Goal: Information Seeking & Learning: Learn about a topic

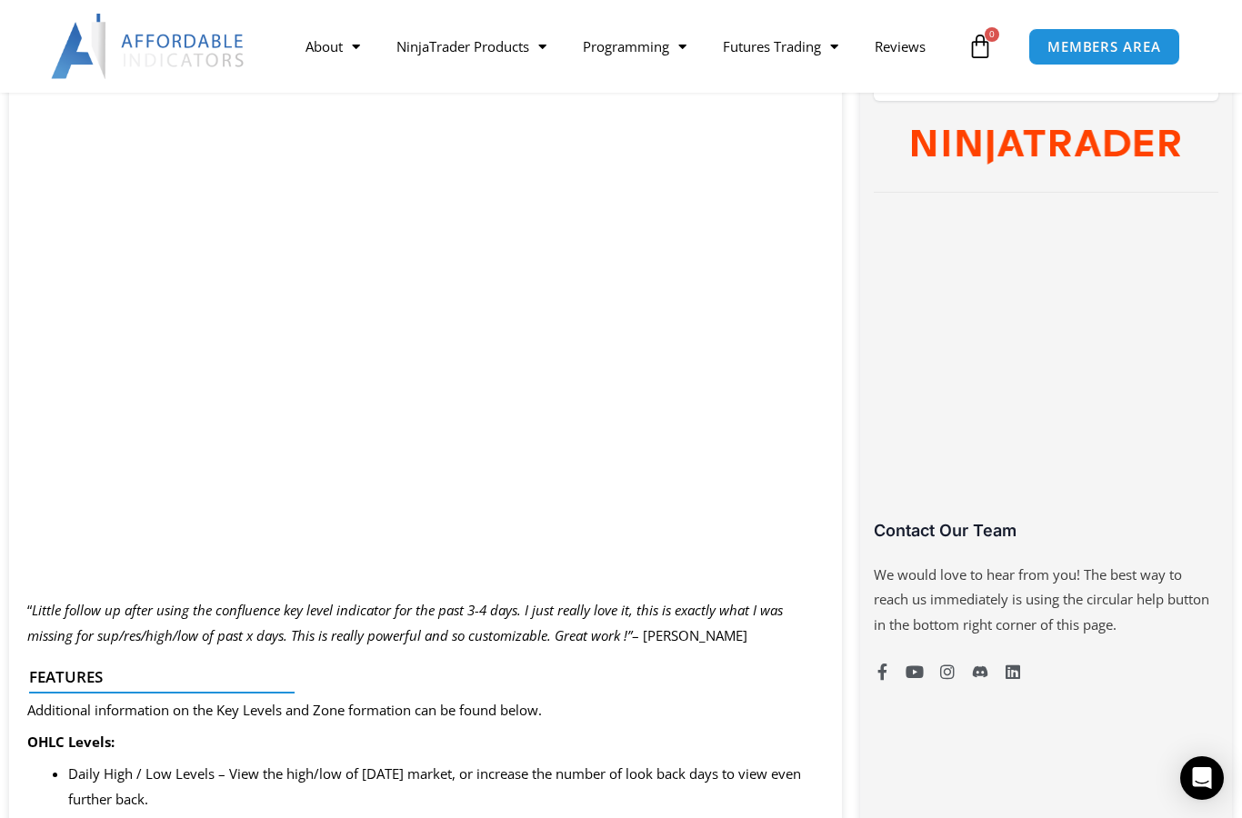
scroll to position [1037, 0]
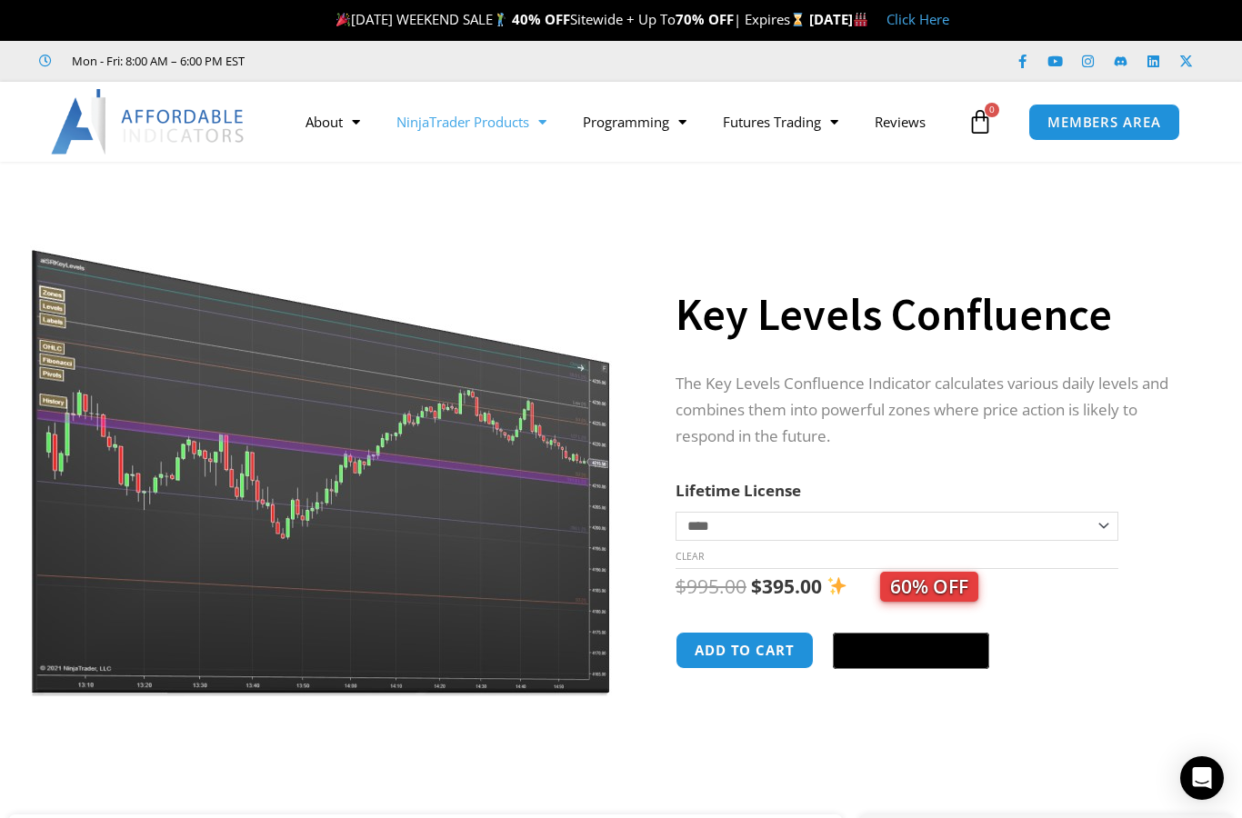
click at [501, 114] on link "NinjaTrader Products" at bounding box center [471, 122] width 186 height 42
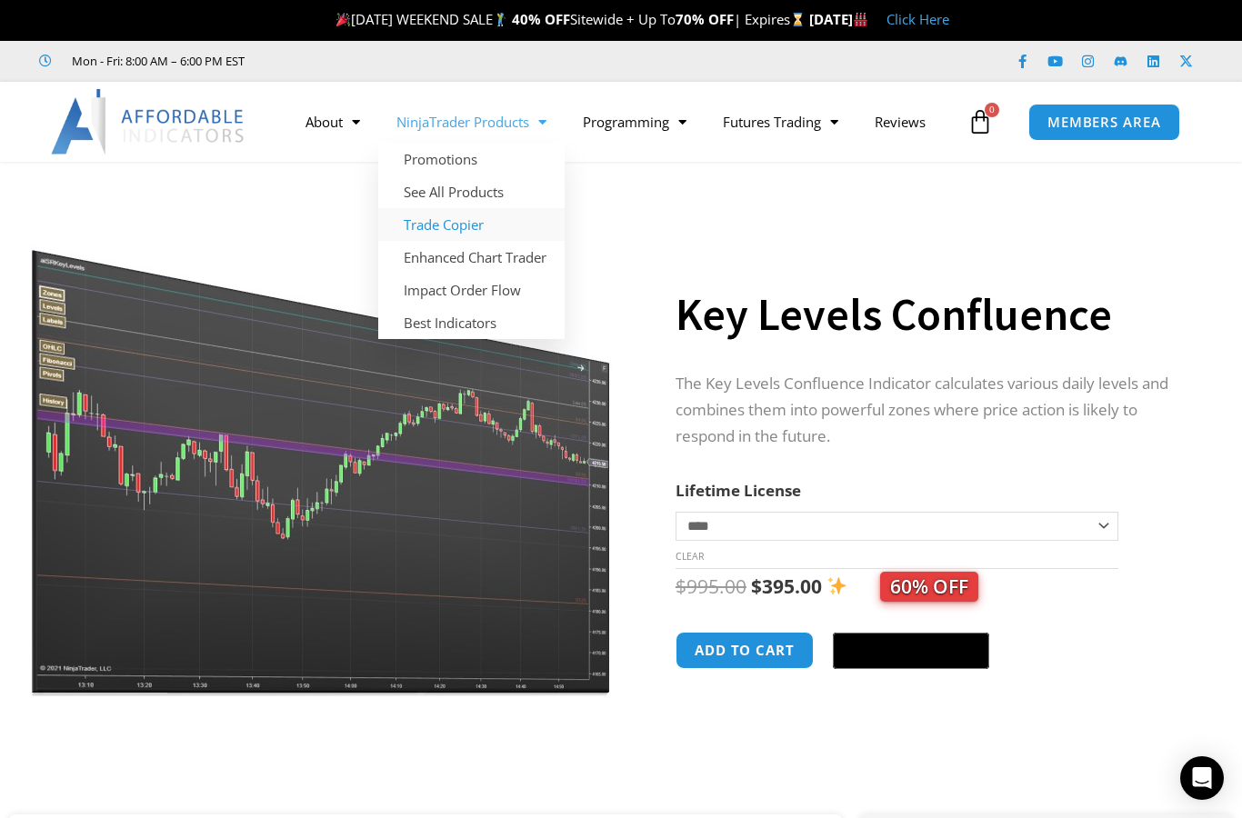
click at [465, 229] on link "Trade Copier" at bounding box center [471, 224] width 186 height 33
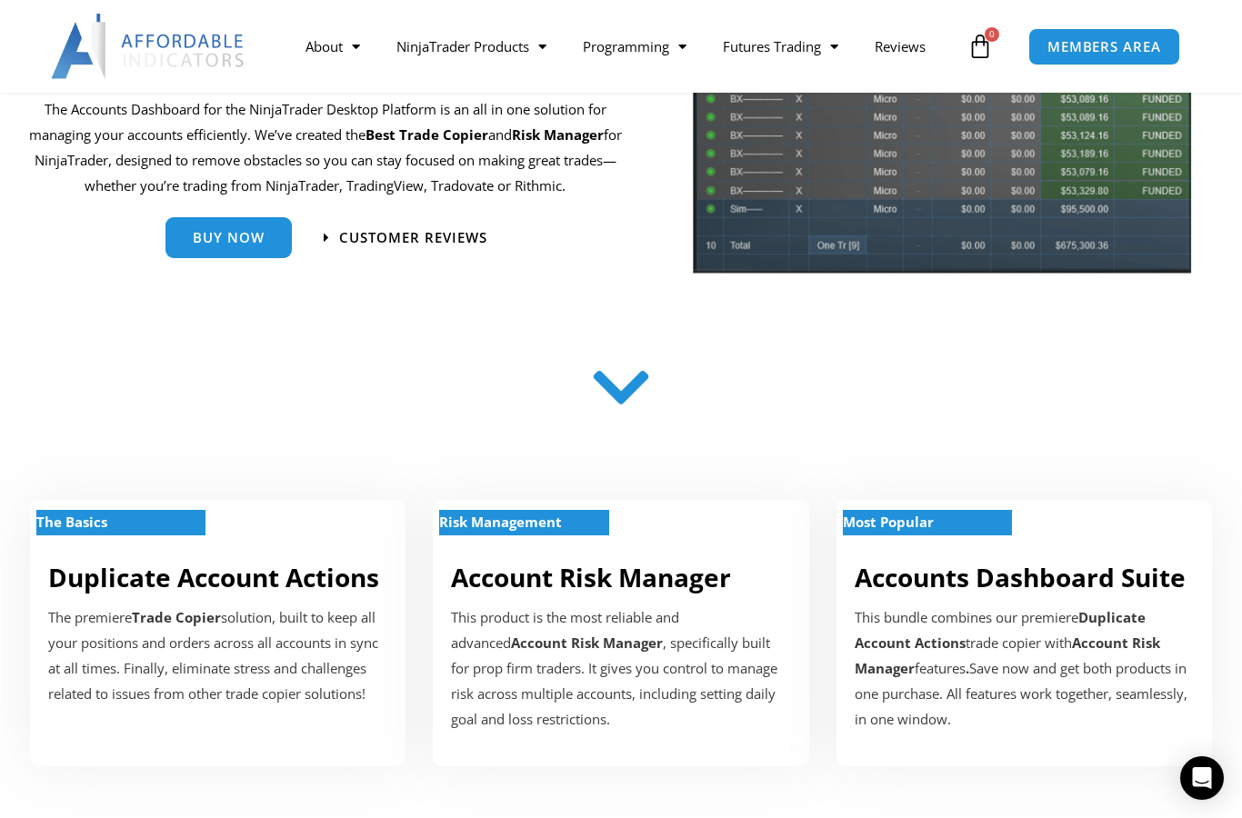
scroll to position [260, 0]
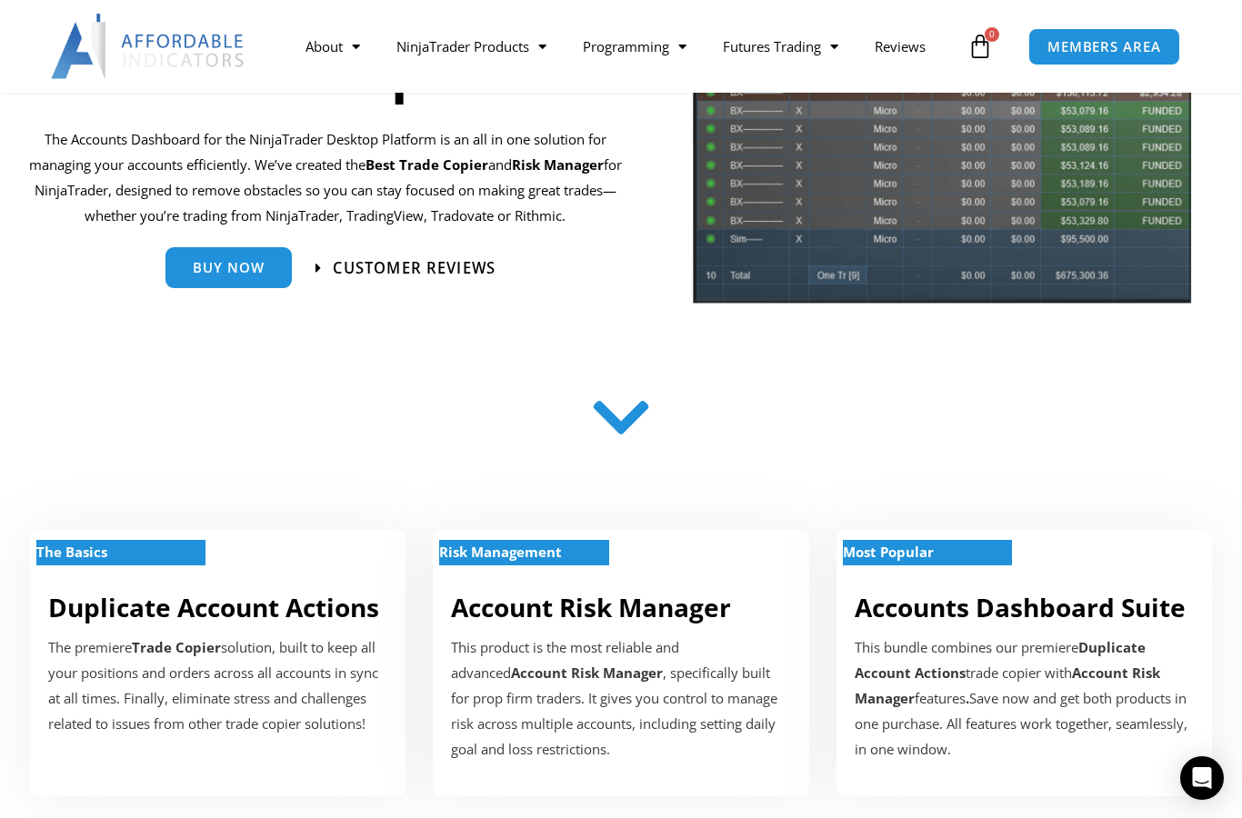
click at [406, 266] on span "Customer Reviews" at bounding box center [414, 267] width 163 height 15
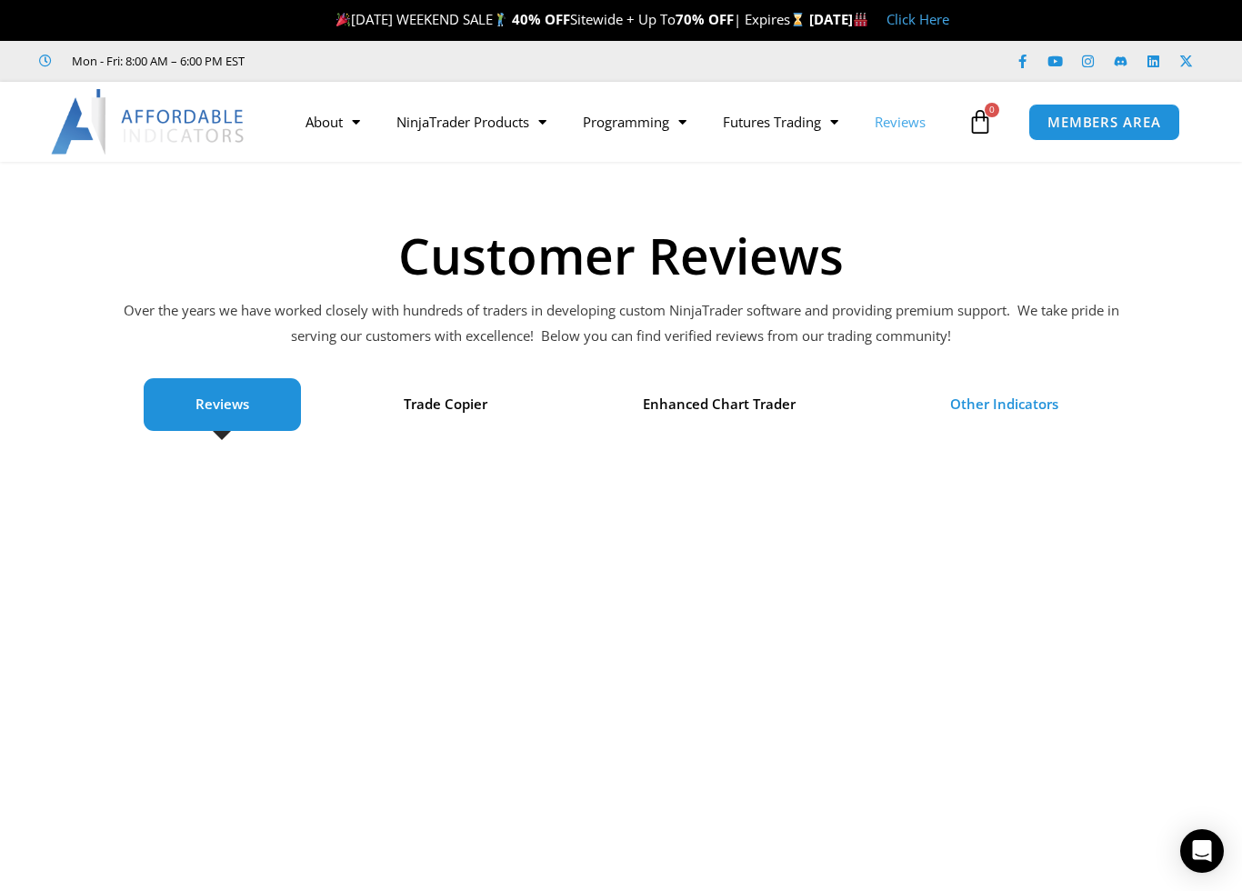
click at [999, 399] on span "Other Indicators" at bounding box center [1004, 404] width 108 height 25
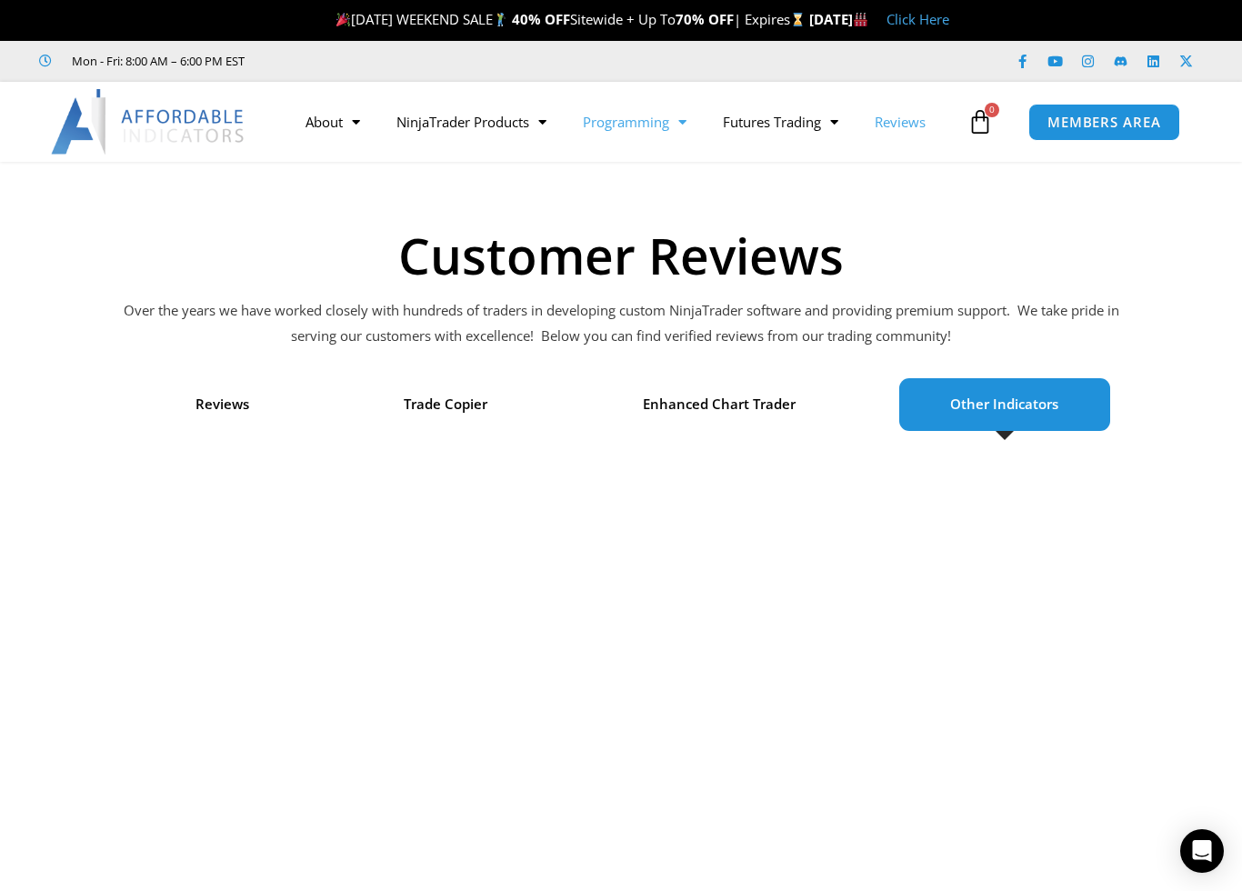
click at [652, 129] on link "Programming" at bounding box center [635, 122] width 140 height 42
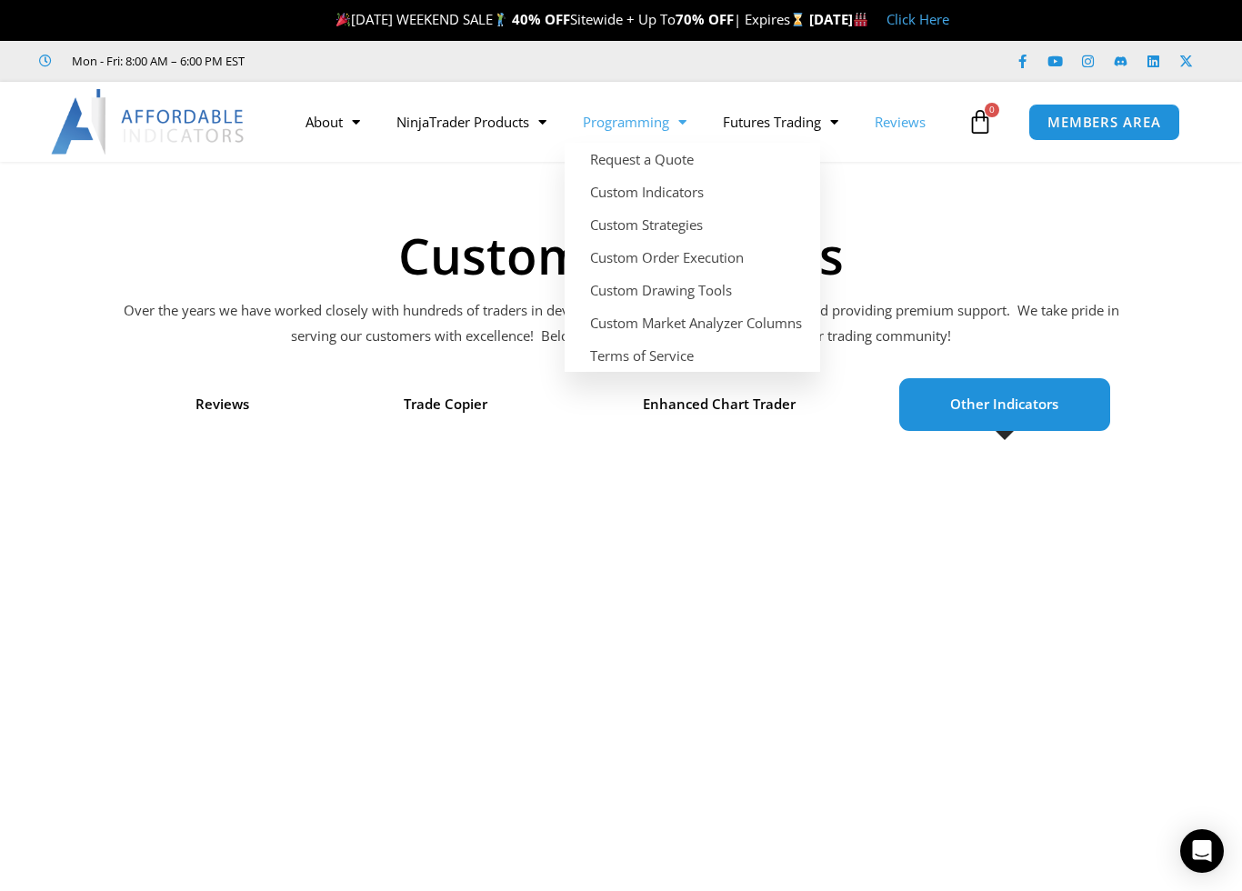
click at [927, 219] on div "Customer Reviews Over the years we have worked closely with hundreds of traders…" at bounding box center [621, 855] width 1242 height 1386
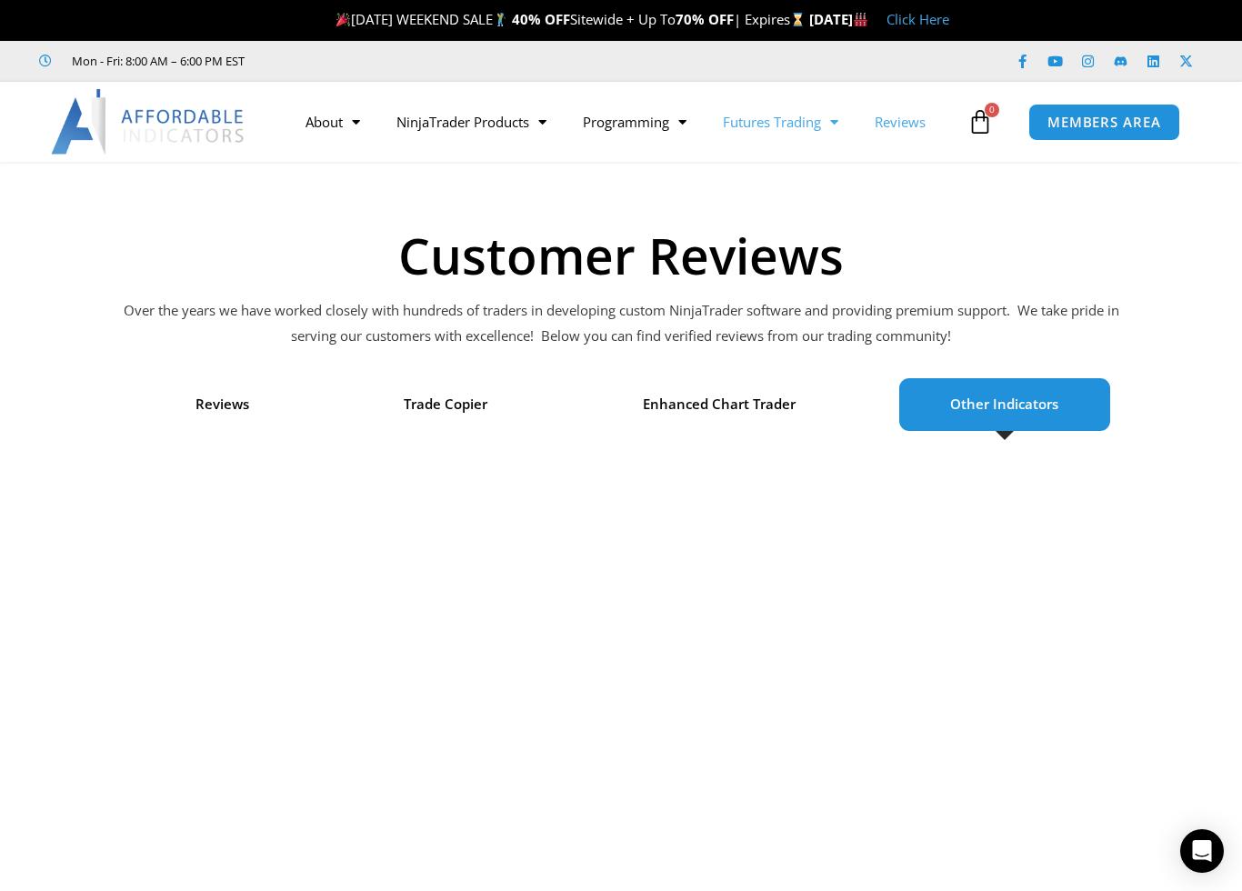
click at [797, 127] on link "Futures Trading" at bounding box center [781, 122] width 152 height 42
click at [818, 160] on link "Getting Started" at bounding box center [773, 159] width 137 height 33
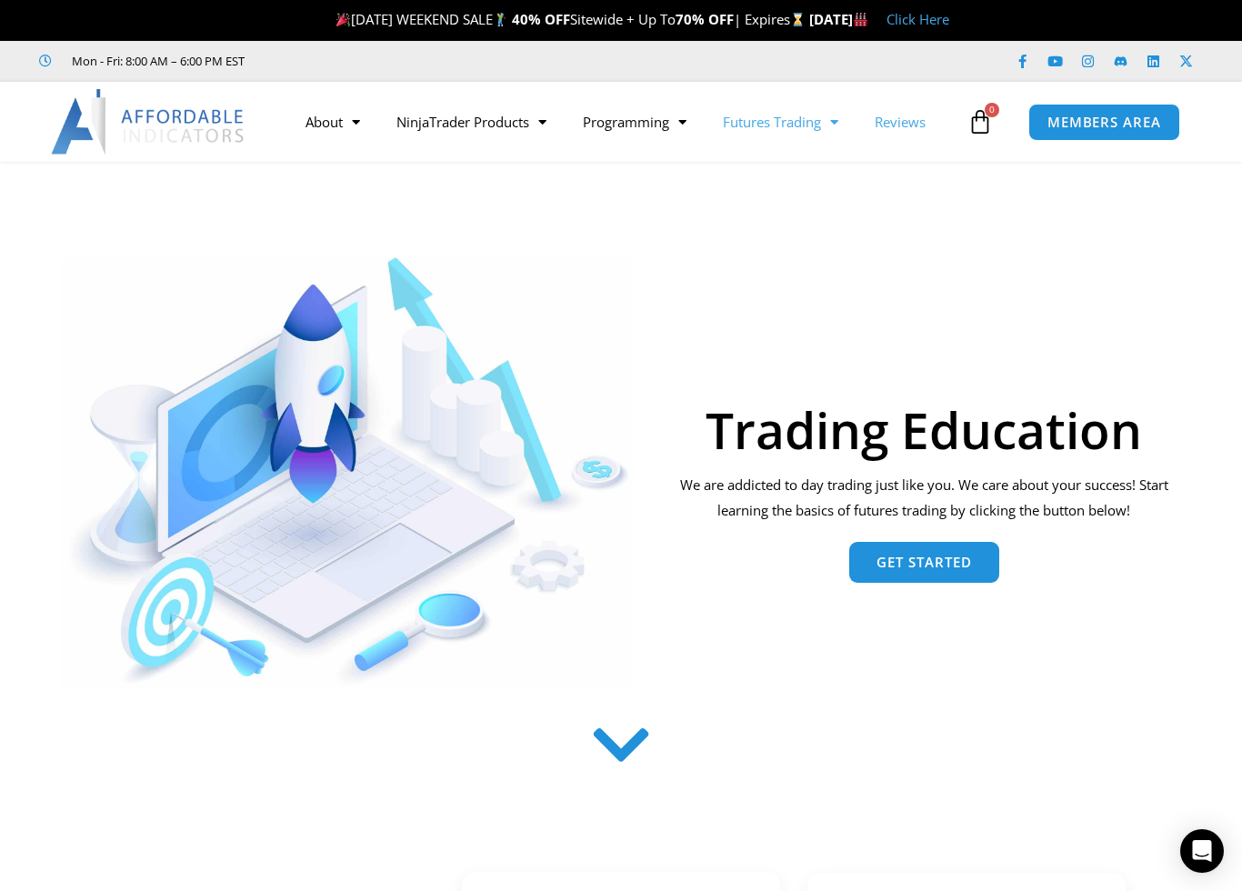
click at [921, 123] on link "Reviews" at bounding box center [900, 122] width 87 height 42
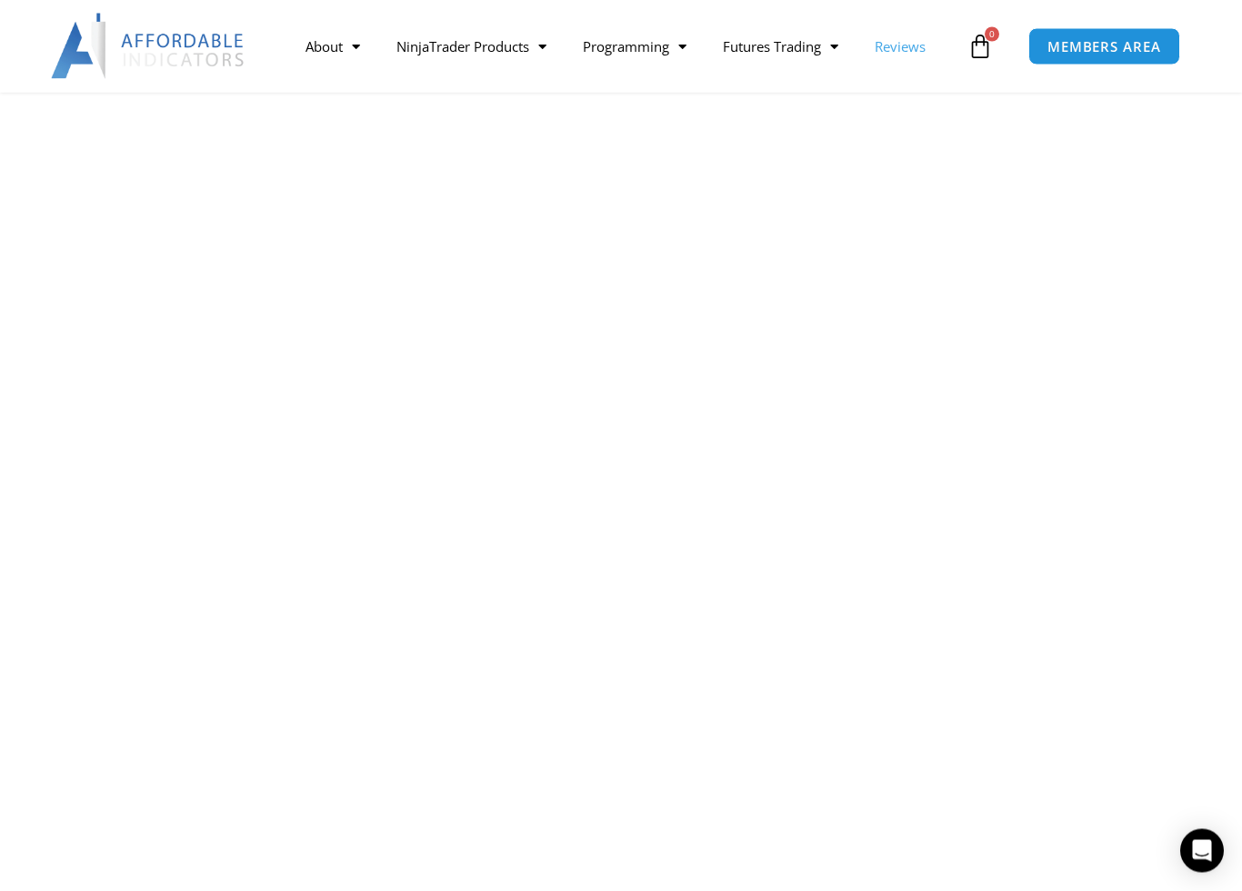
scroll to position [551, 0]
click at [794, 55] on link "Futures Trading" at bounding box center [781, 46] width 152 height 42
click at [810, 86] on link "Getting Started" at bounding box center [773, 83] width 137 height 33
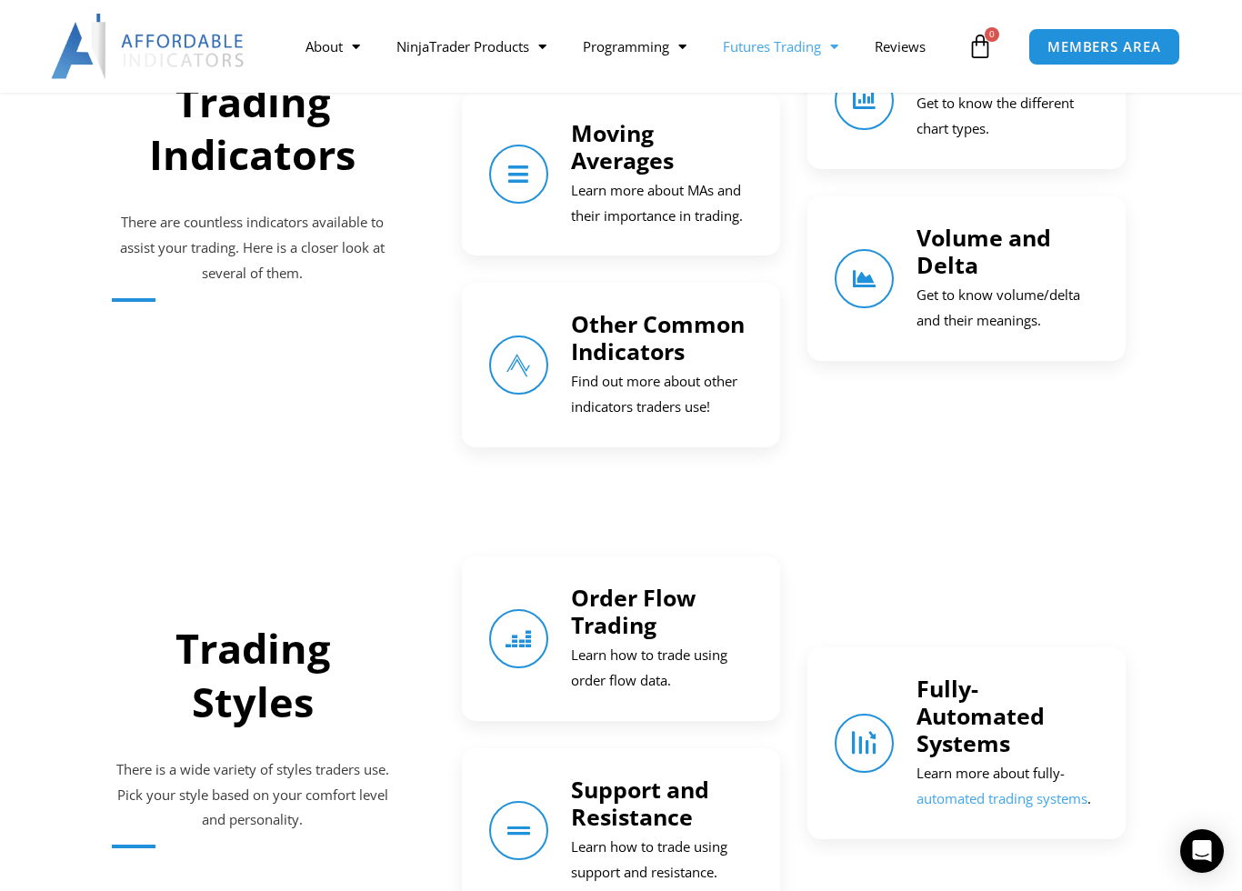
scroll to position [1421, 0]
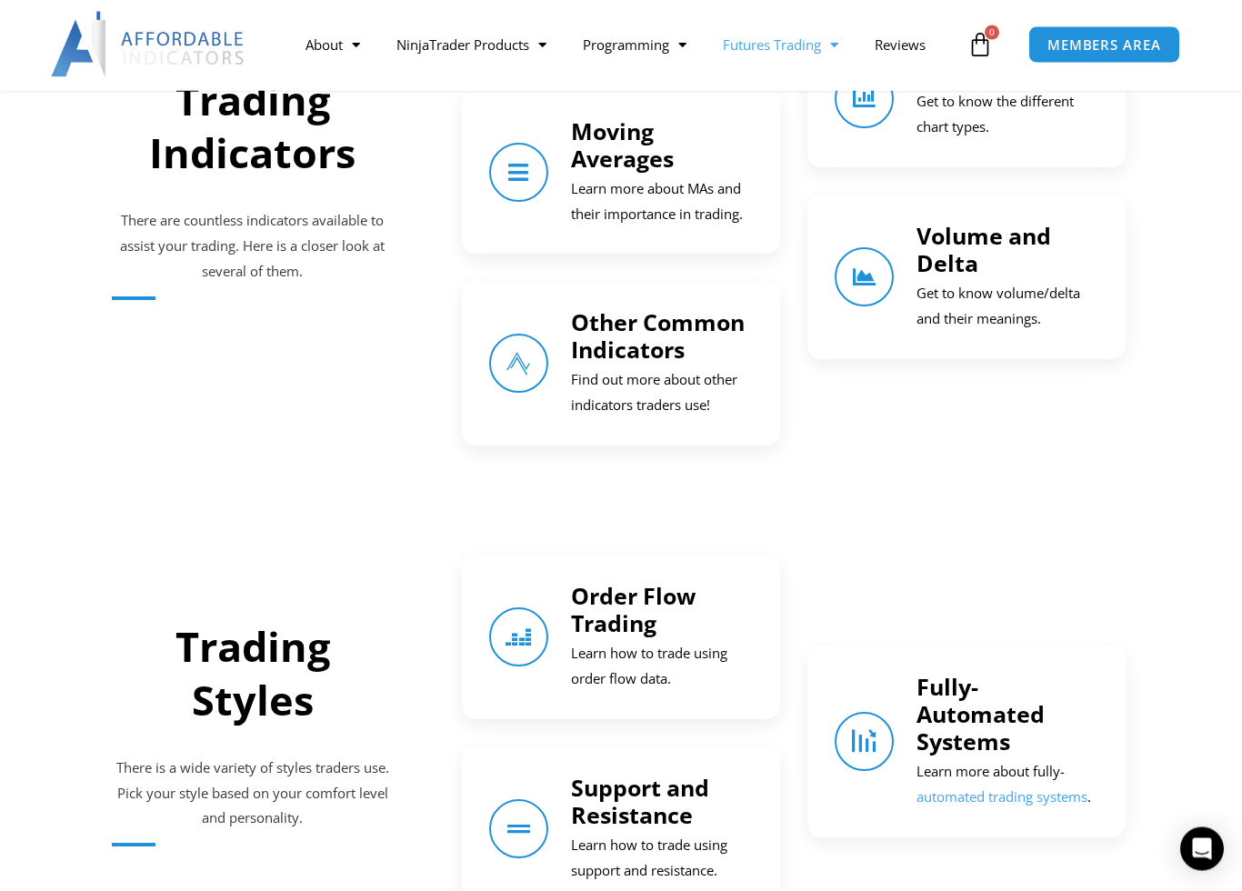
click at [694, 601] on link "Order Flow Trading" at bounding box center [633, 612] width 125 height 58
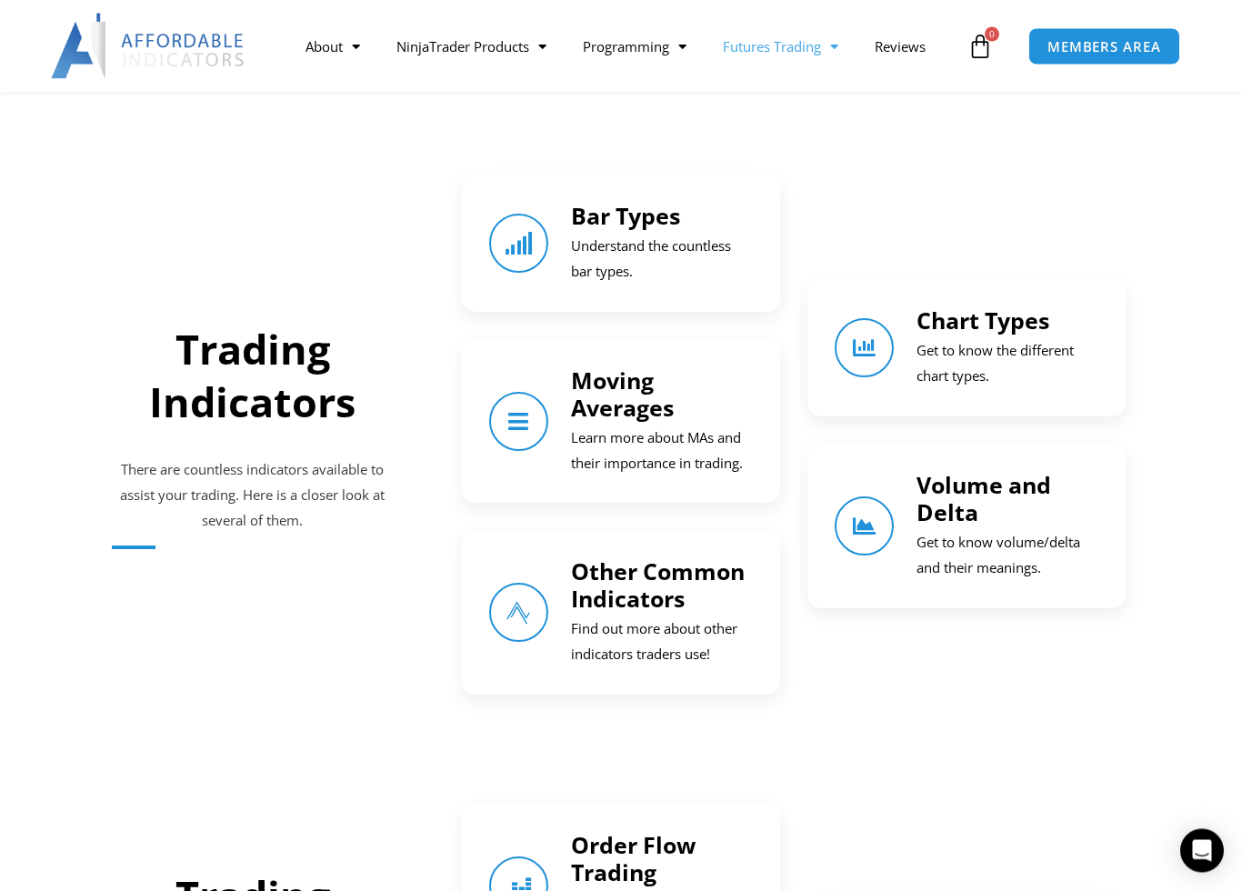
scroll to position [1158, 0]
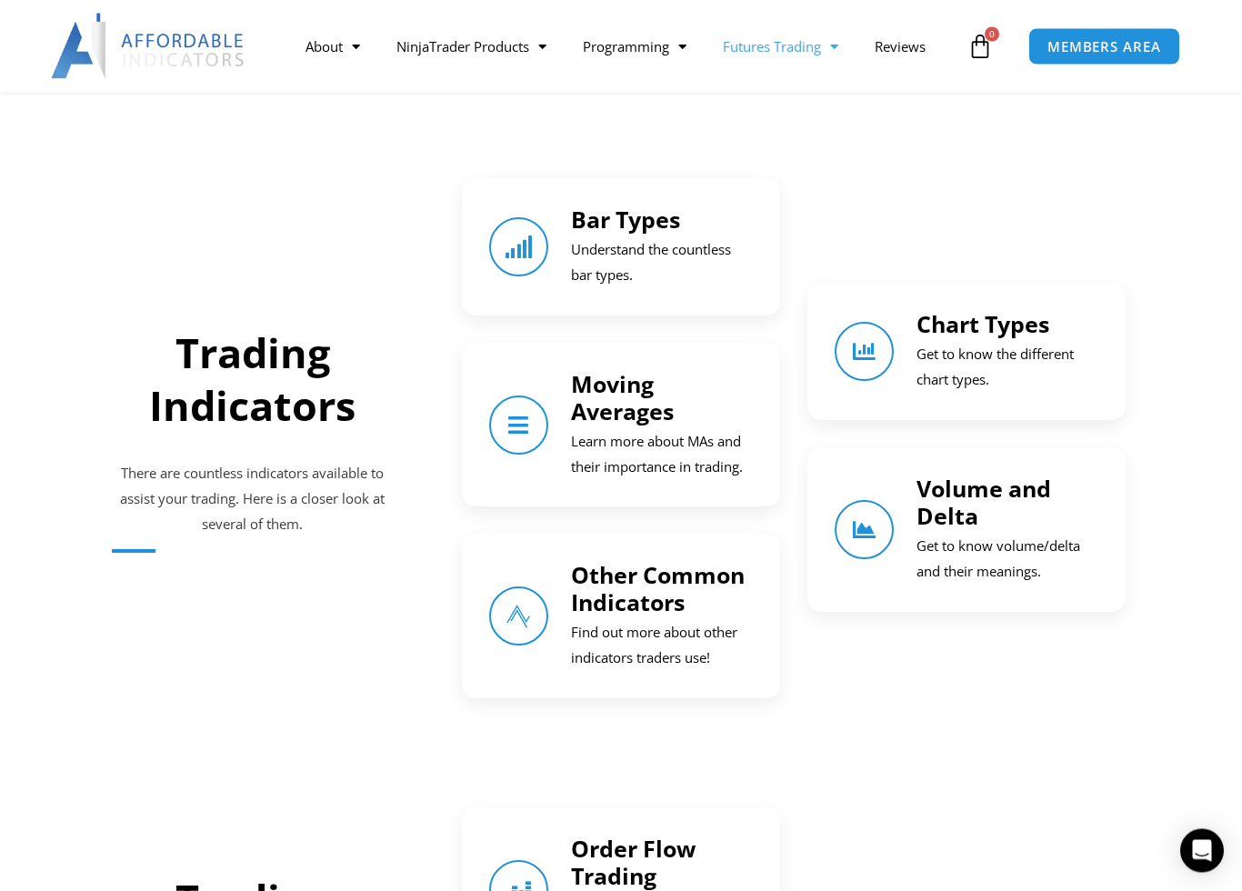
click at [1029, 347] on p "Get to know the different chart types." at bounding box center [1008, 368] width 182 height 51
click at [994, 334] on link "Chart Types" at bounding box center [983, 324] width 133 height 31
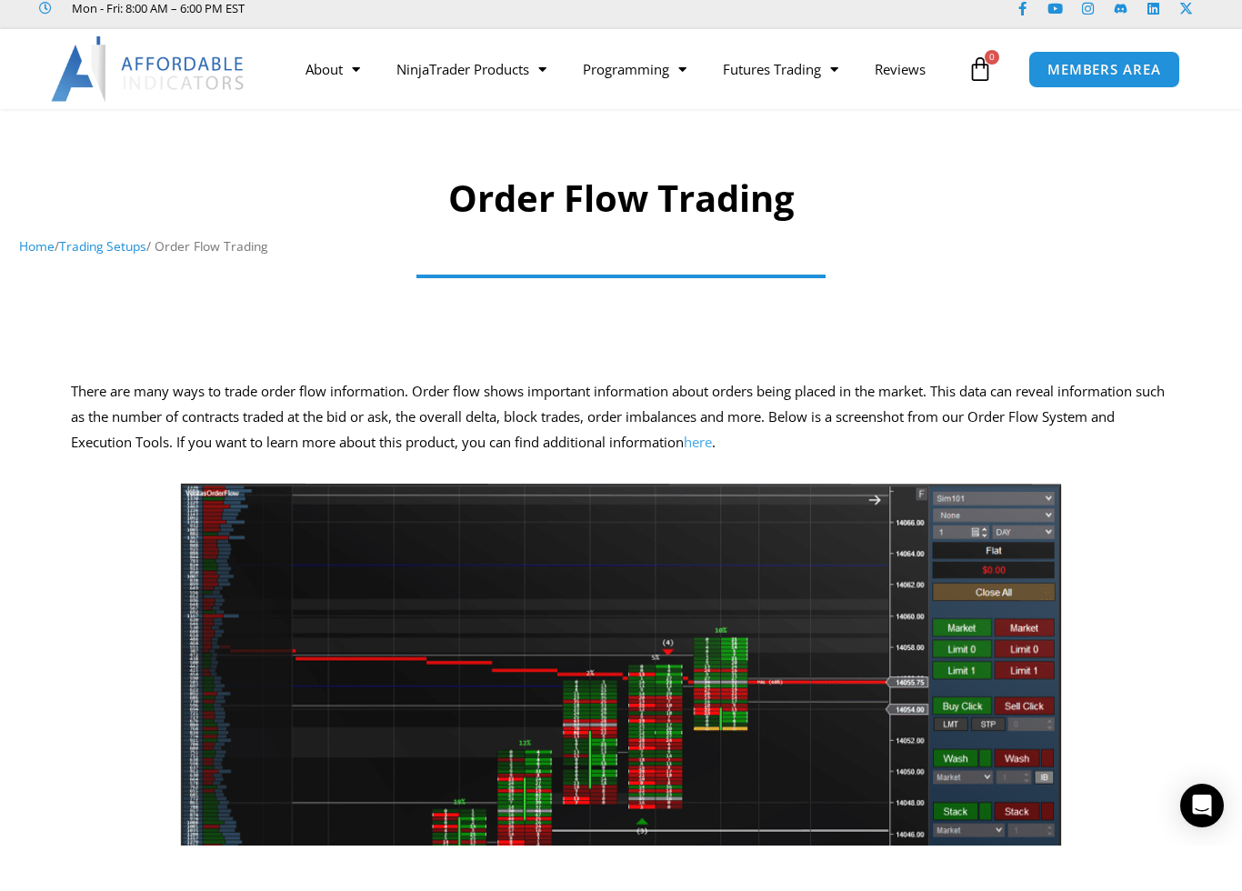
scroll to position [10, 0]
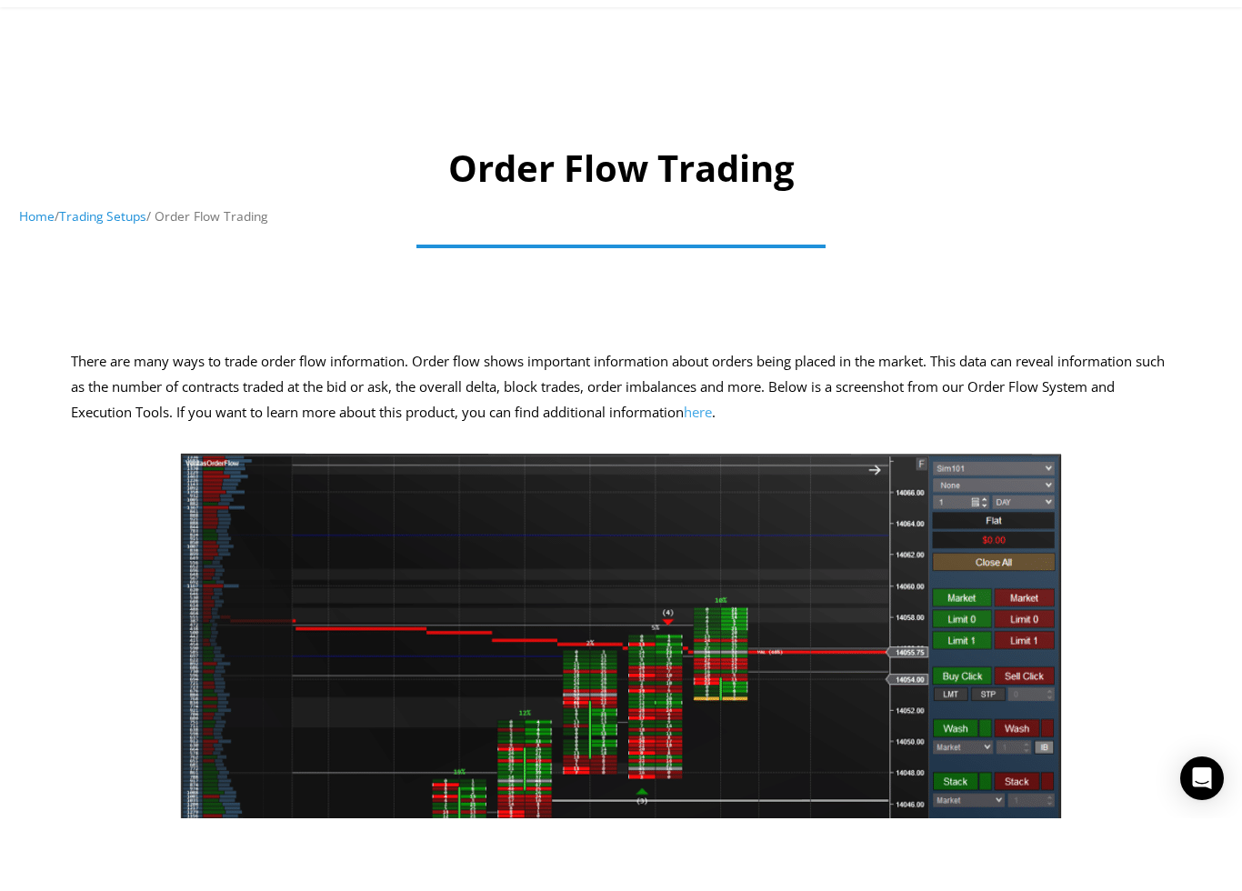
click at [712, 476] on link "here" at bounding box center [698, 485] width 28 height 18
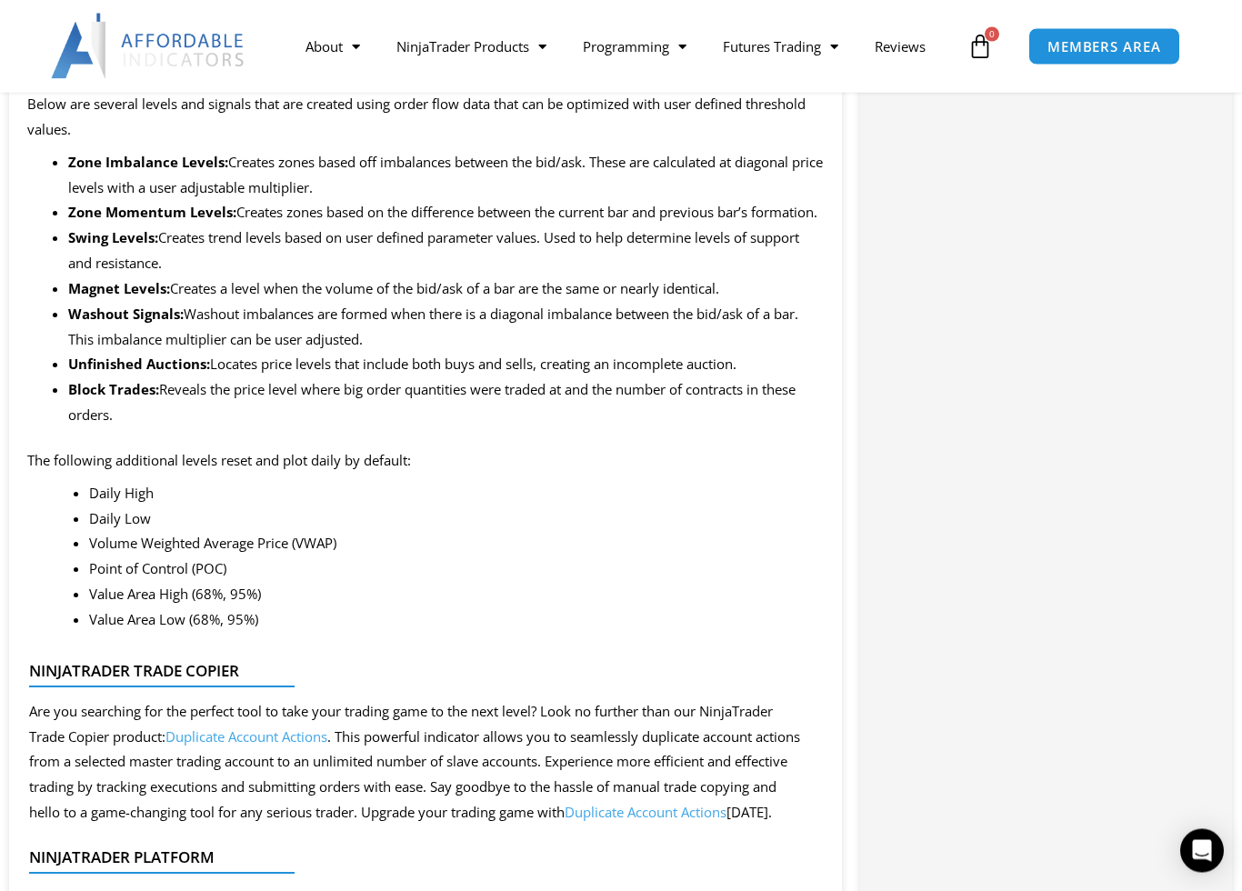
scroll to position [2161, 0]
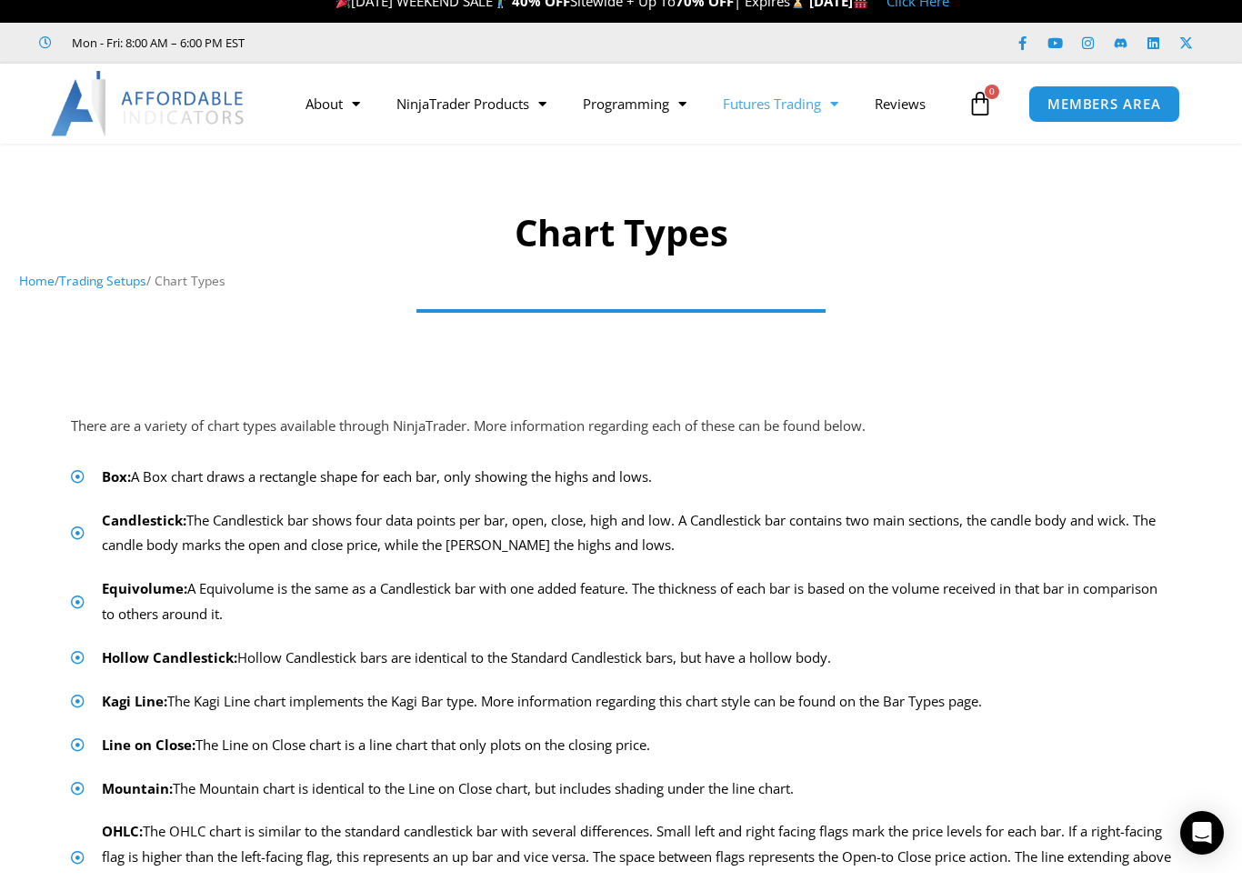
click at [802, 101] on link "Futures Trading" at bounding box center [781, 122] width 152 height 42
click at [799, 183] on link "Prop Firms" at bounding box center [773, 191] width 137 height 33
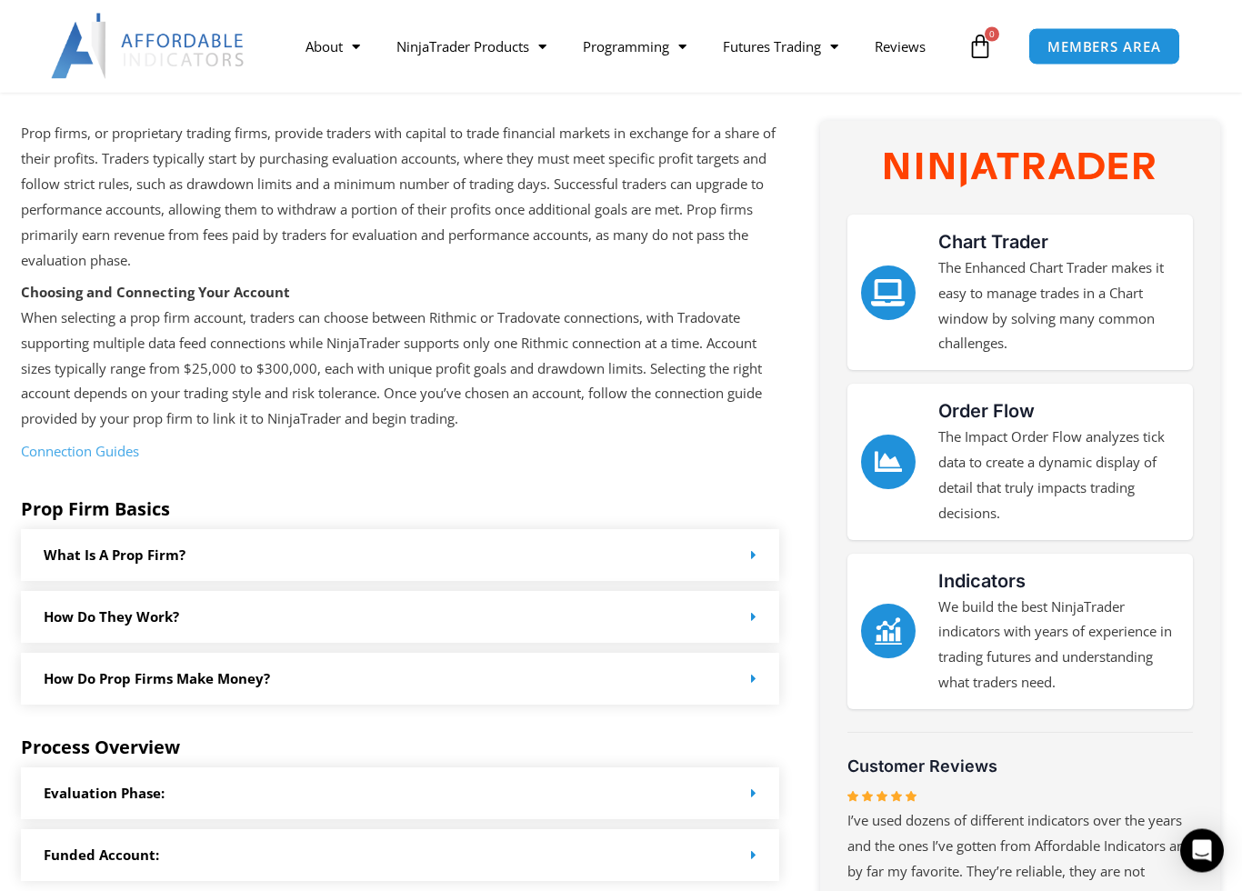
scroll to position [270, 0]
click at [60, 444] on link "Connection Guides" at bounding box center [80, 451] width 118 height 18
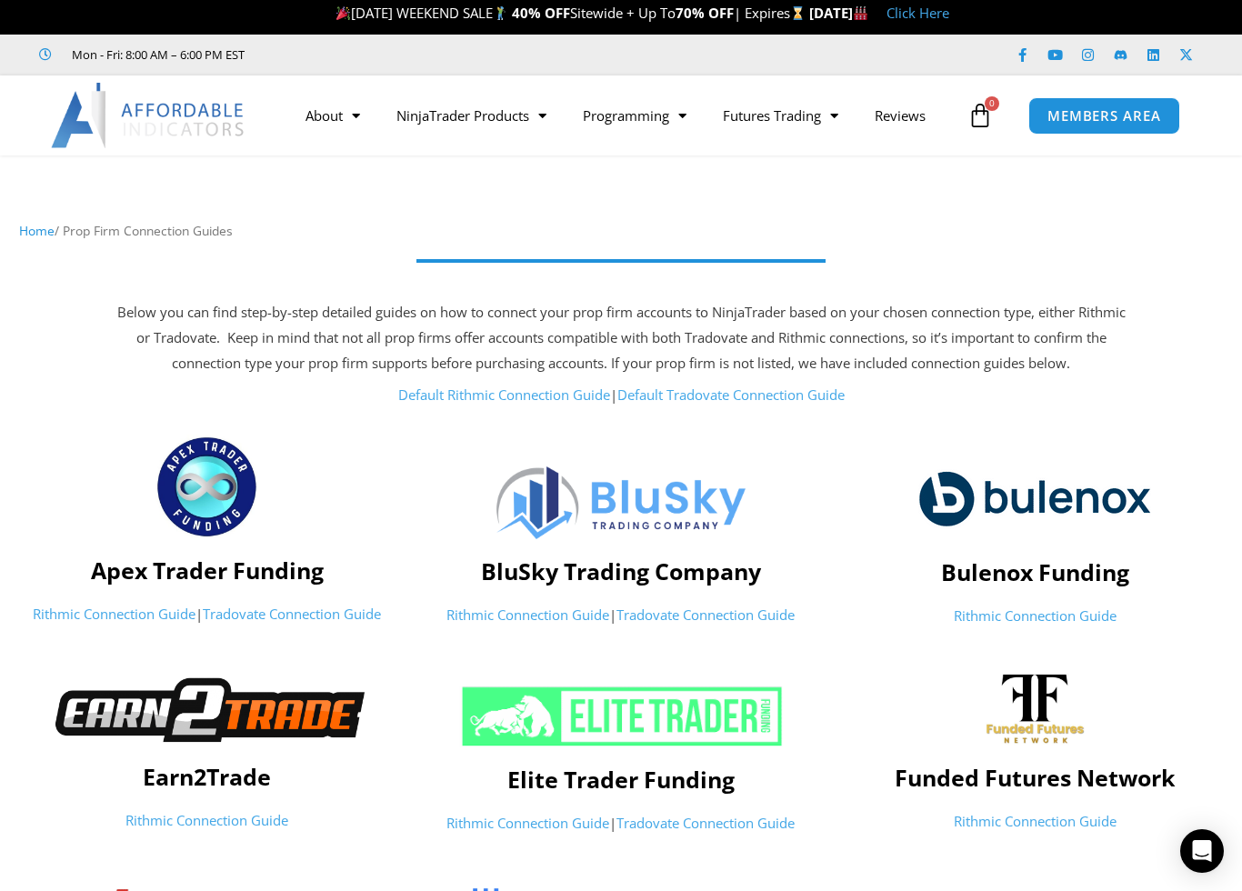
scroll to position [5, 0]
click at [503, 127] on link "NinjaTrader Products" at bounding box center [471, 116] width 186 height 42
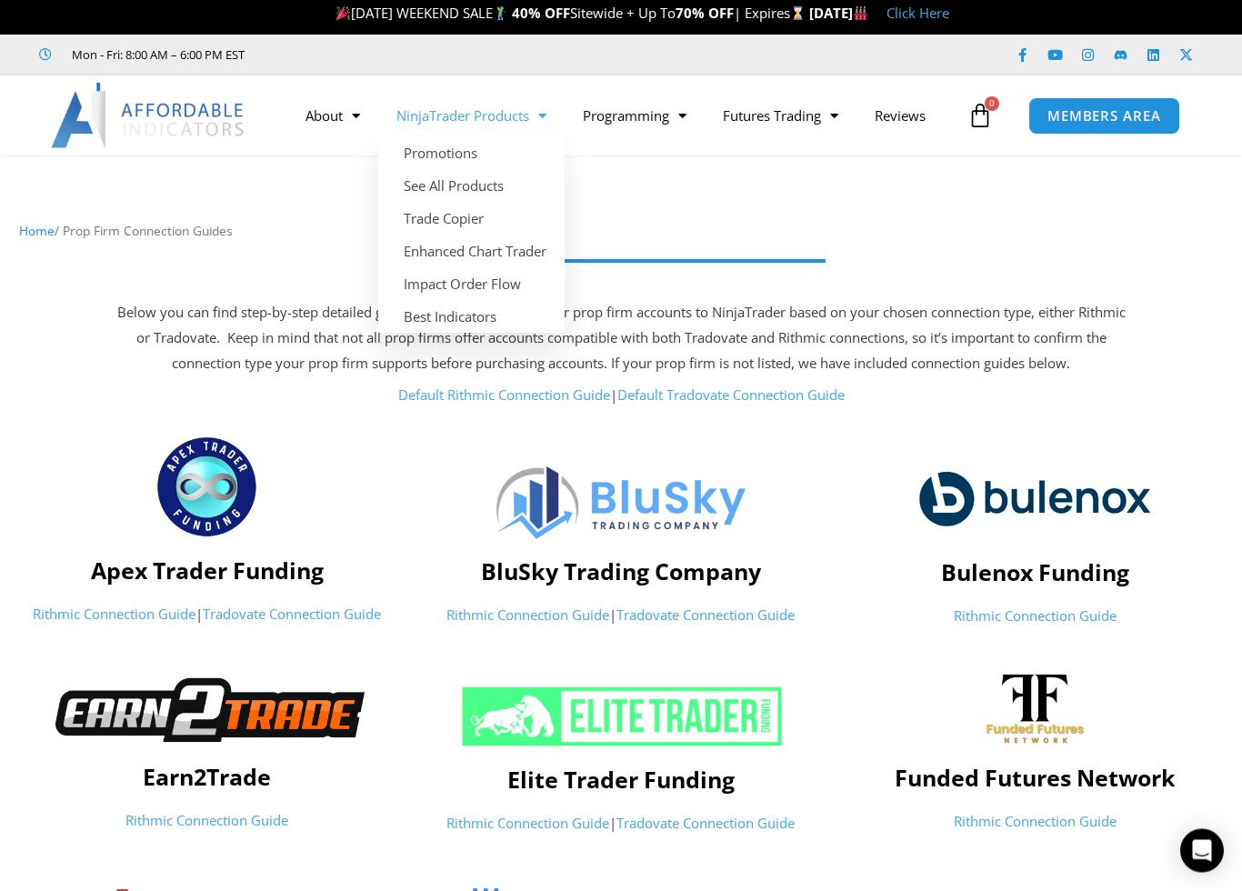
click at [504, 109] on link "NinjaTrader Products" at bounding box center [471, 116] width 186 height 42
click at [483, 314] on link "Best Indicators" at bounding box center [471, 317] width 186 height 33
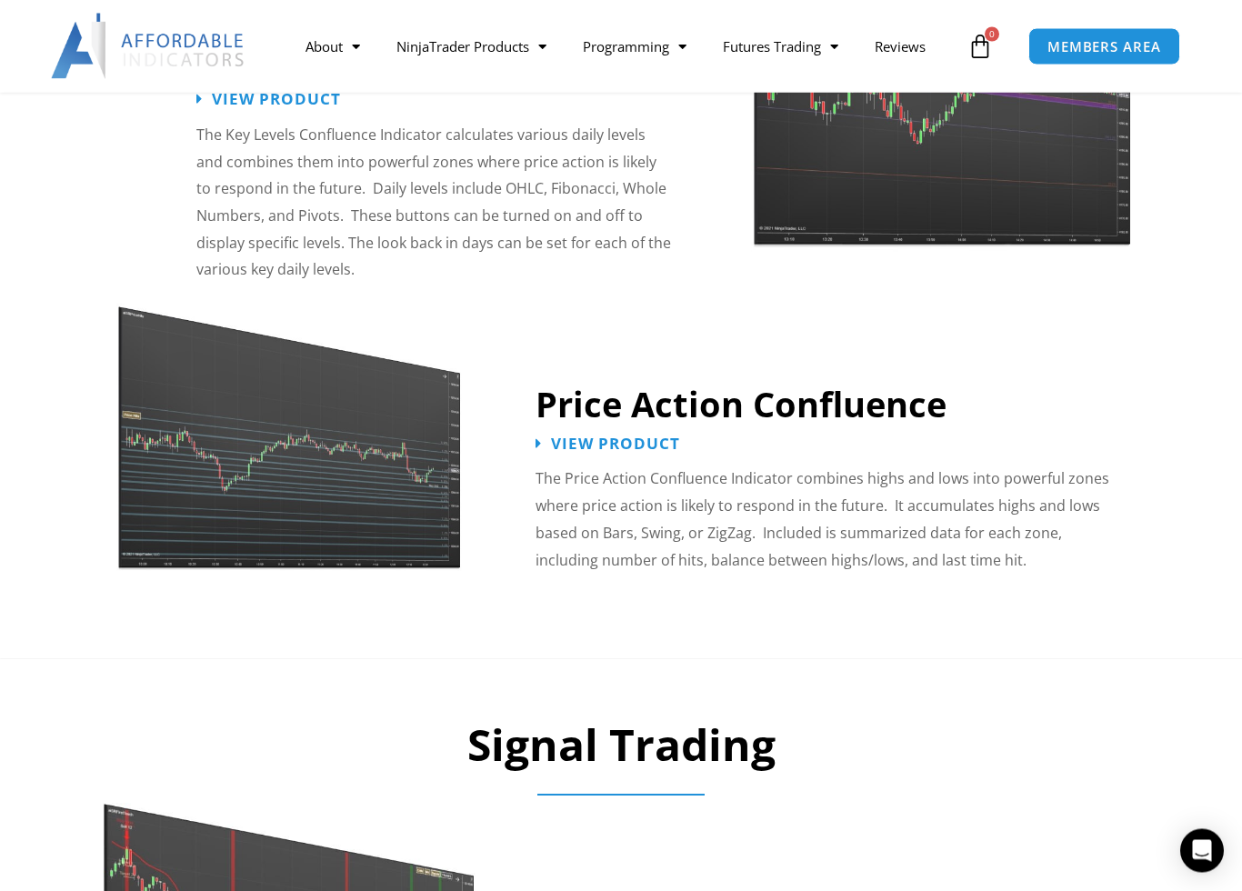
scroll to position [2152, 0]
click at [618, 435] on span "View Product" at bounding box center [617, 443] width 142 height 17
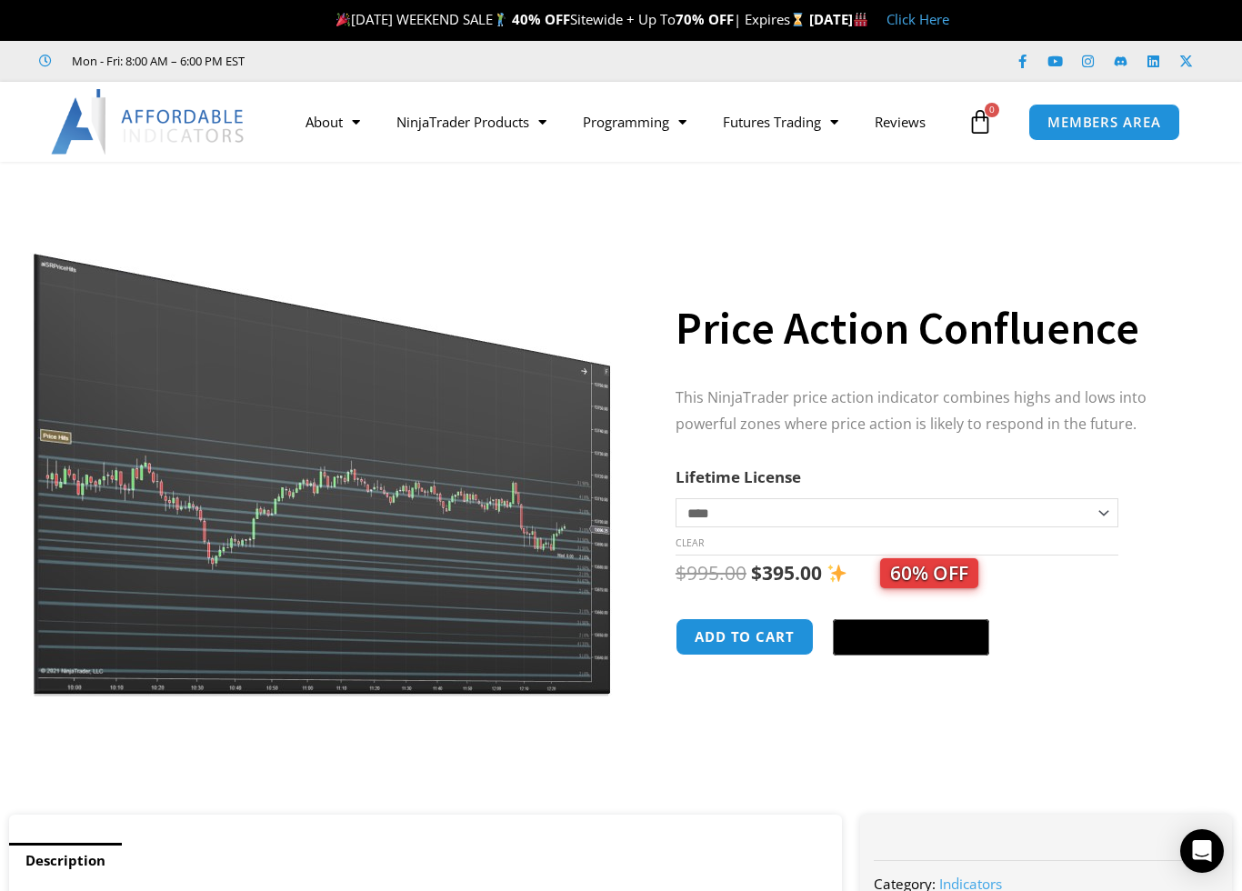
click at [1103, 520] on select "**********" at bounding box center [897, 512] width 443 height 29
click at [476, 116] on link "NinjaTrader Products" at bounding box center [471, 122] width 186 height 42
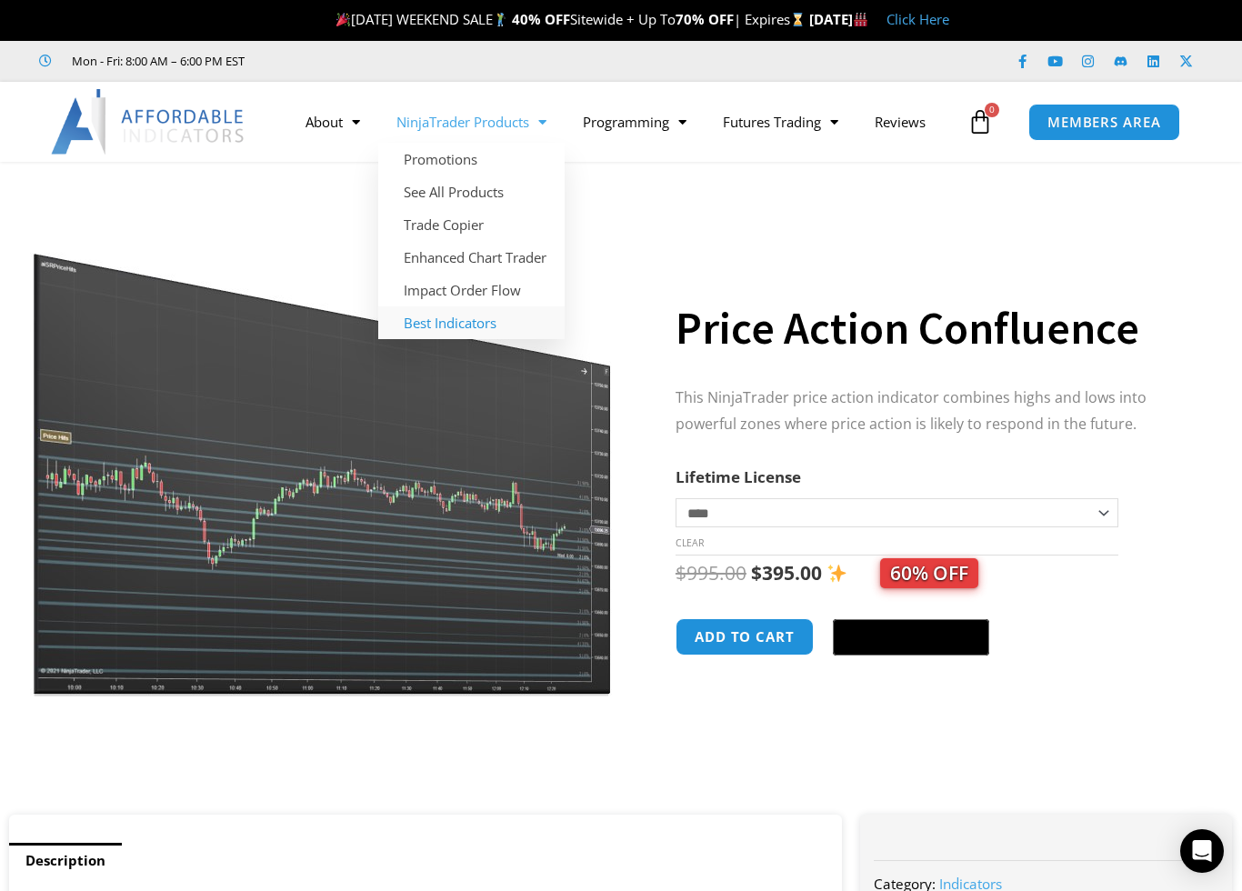
click at [476, 330] on link "Best Indicators" at bounding box center [471, 322] width 186 height 33
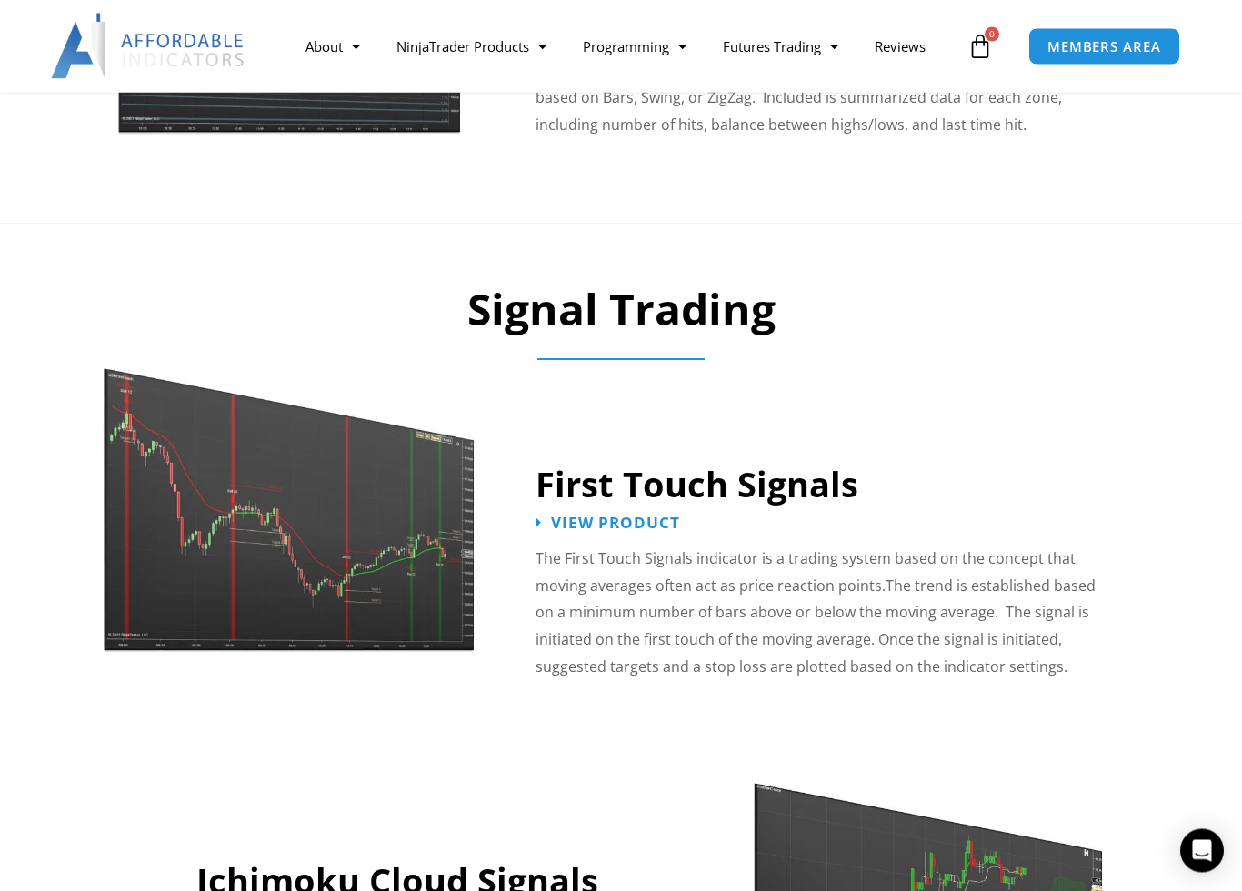
scroll to position [2575, 0]
click at [302, 461] on img at bounding box center [290, 491] width 375 height 322
click at [792, 460] on link "First Touch Signals" at bounding box center [697, 483] width 323 height 47
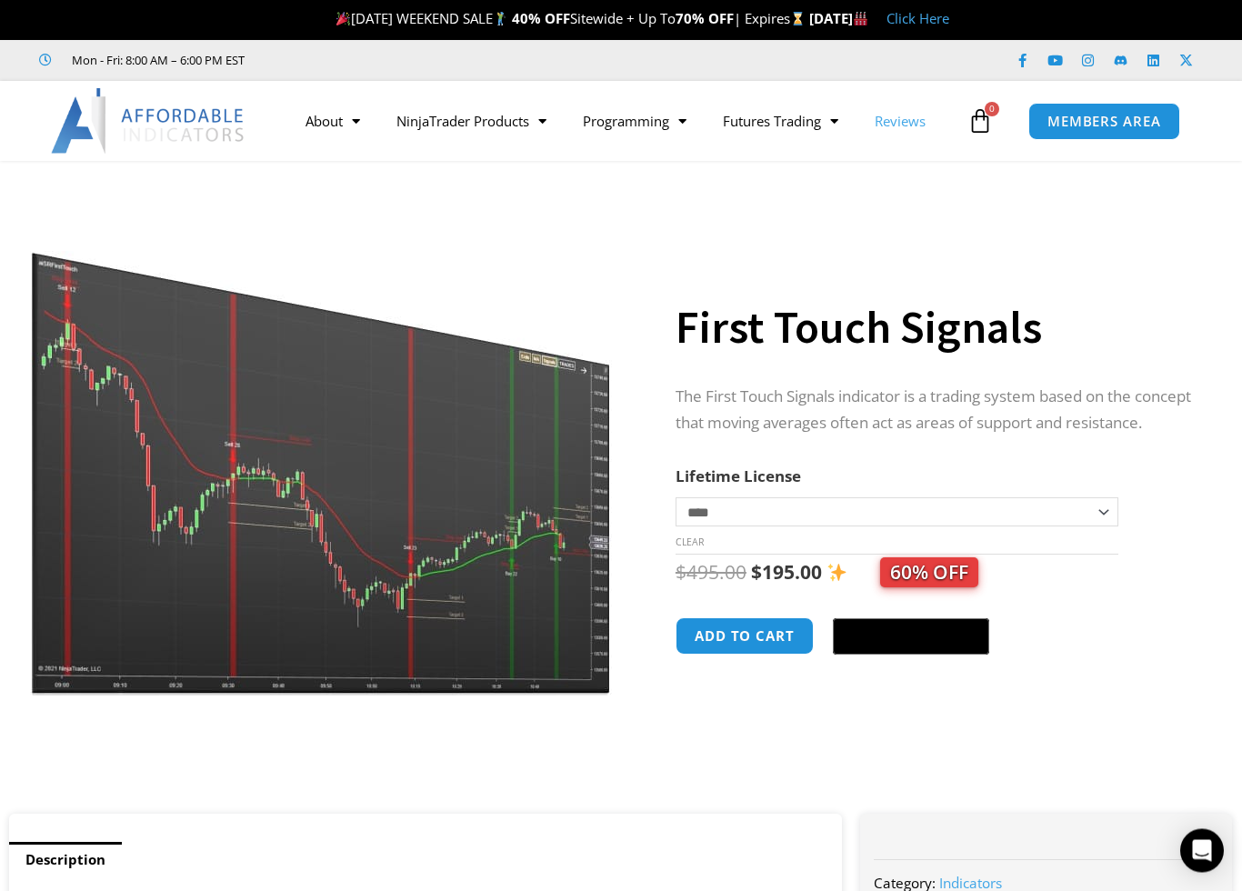
click at [905, 125] on link "Reviews" at bounding box center [900, 122] width 87 height 42
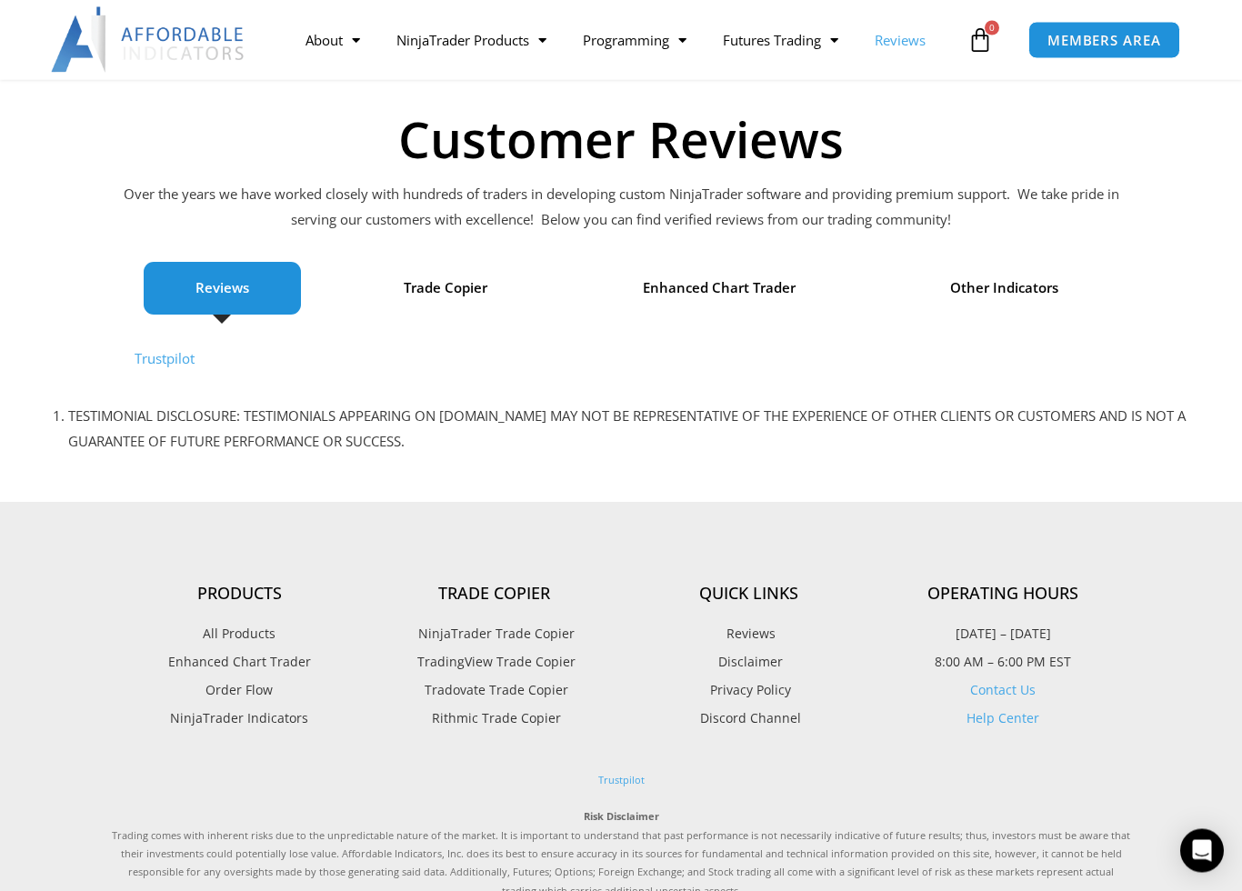
scroll to position [115, 0]
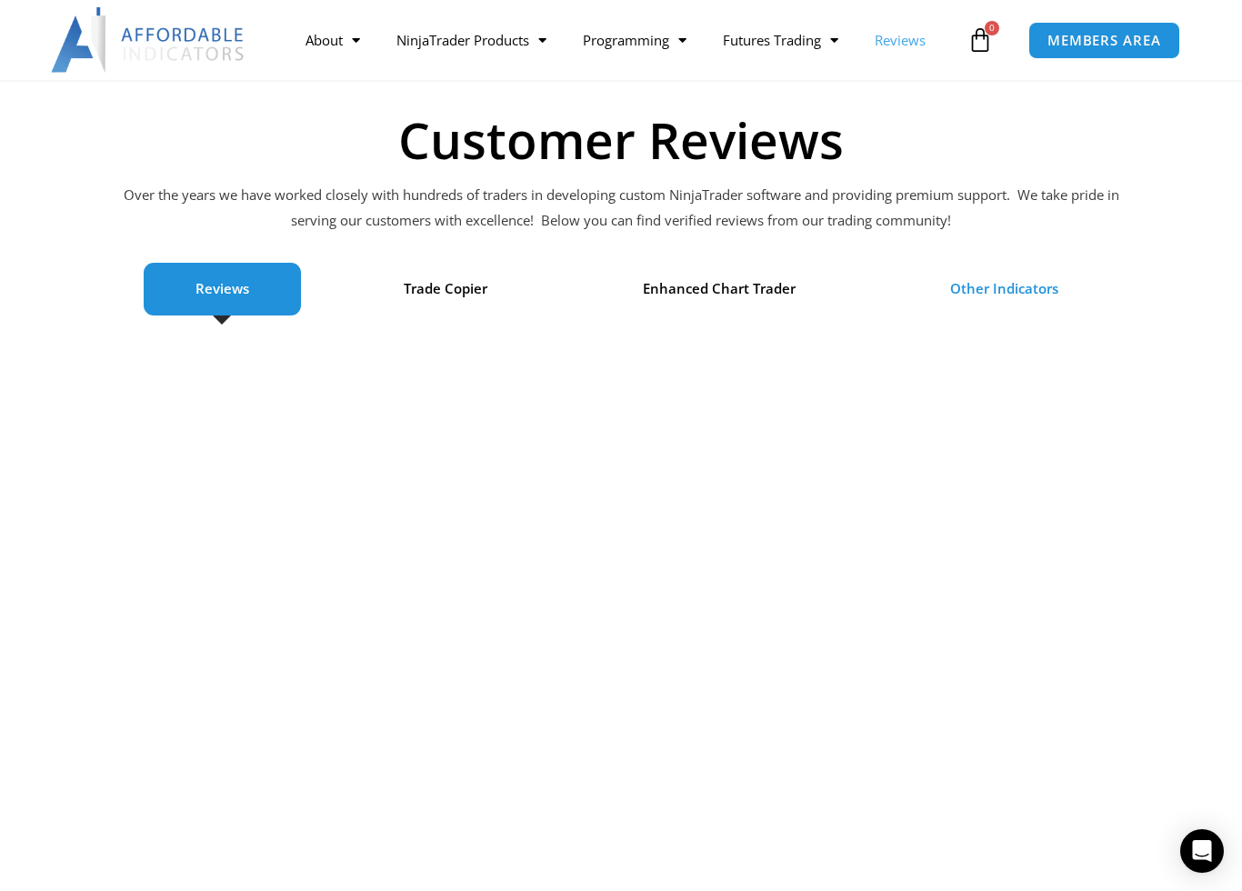
click at [1030, 286] on span "Other Indicators" at bounding box center [1004, 288] width 108 height 25
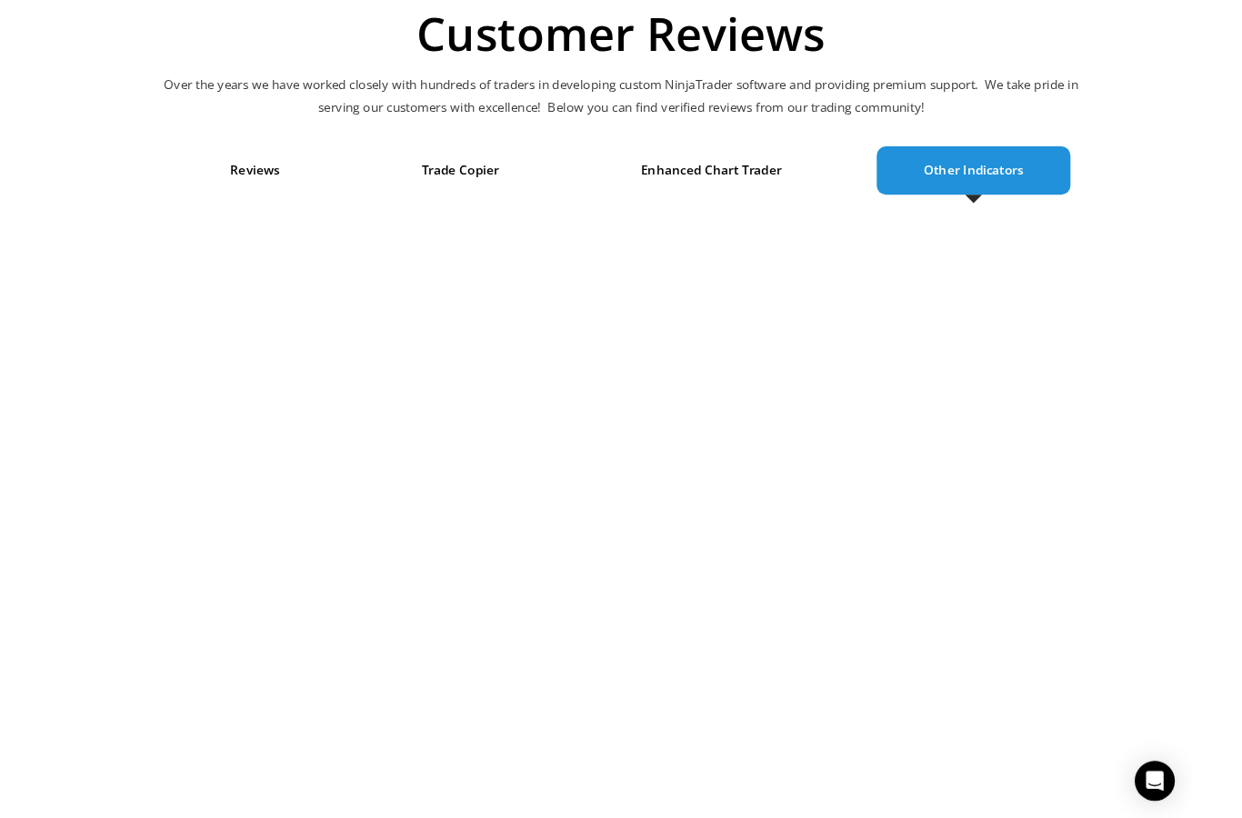
scroll to position [0, 0]
